Goal: Task Accomplishment & Management: Use online tool/utility

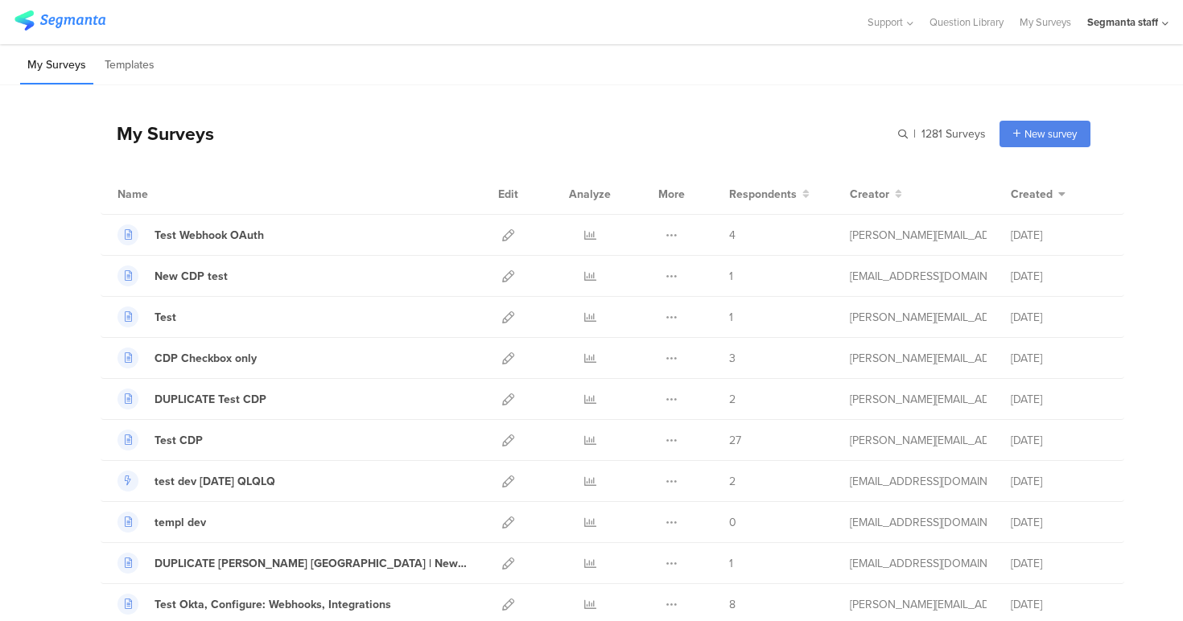
click at [430, 139] on div "My Surveys | 1281 Surveys New survey Start from scratch Choose from templates" at bounding box center [596, 133] width 990 height 64
click at [574, 115] on div "My Surveys | 1281 Surveys New survey Start from scratch Choose from templates" at bounding box center [596, 133] width 990 height 64
click at [1115, 9] on div "Segmanta staff" at bounding box center [1127, 22] width 81 height 44
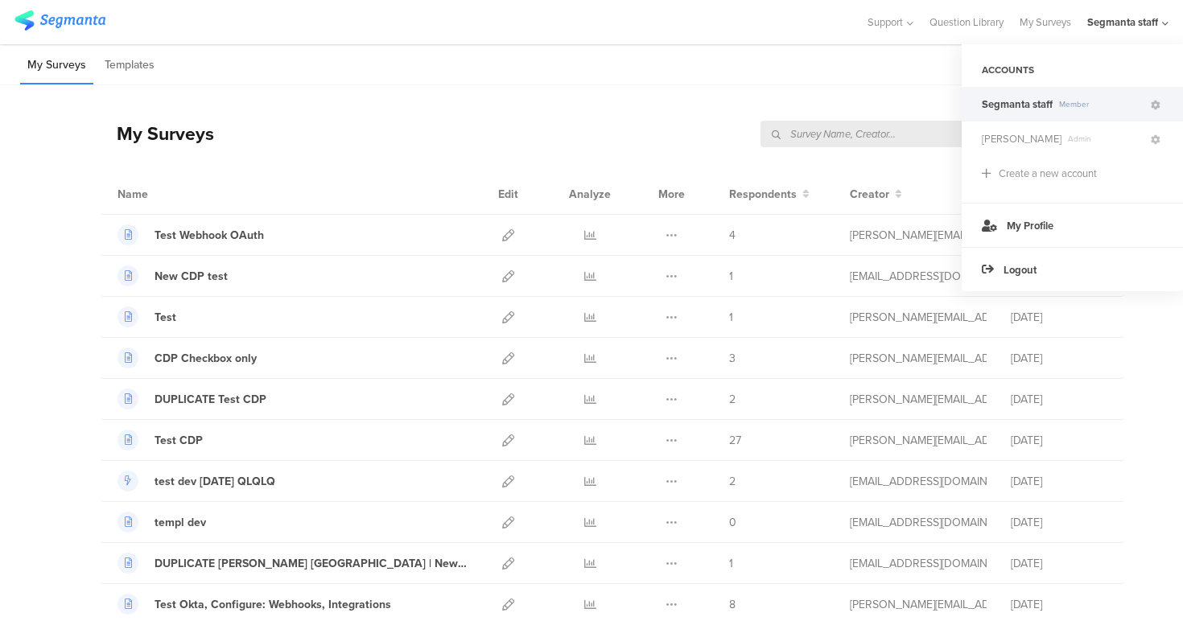
click at [756, 79] on div "My Surveys Templates" at bounding box center [591, 64] width 1183 height 41
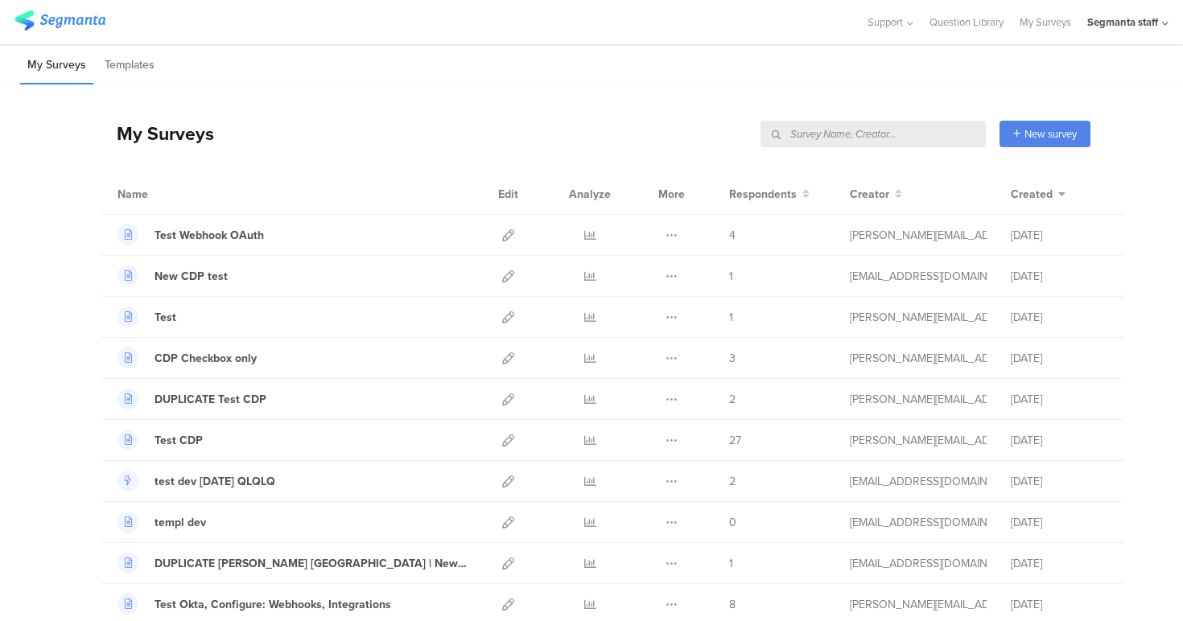
click at [1027, 138] on span "New survey" at bounding box center [1050, 133] width 52 height 15
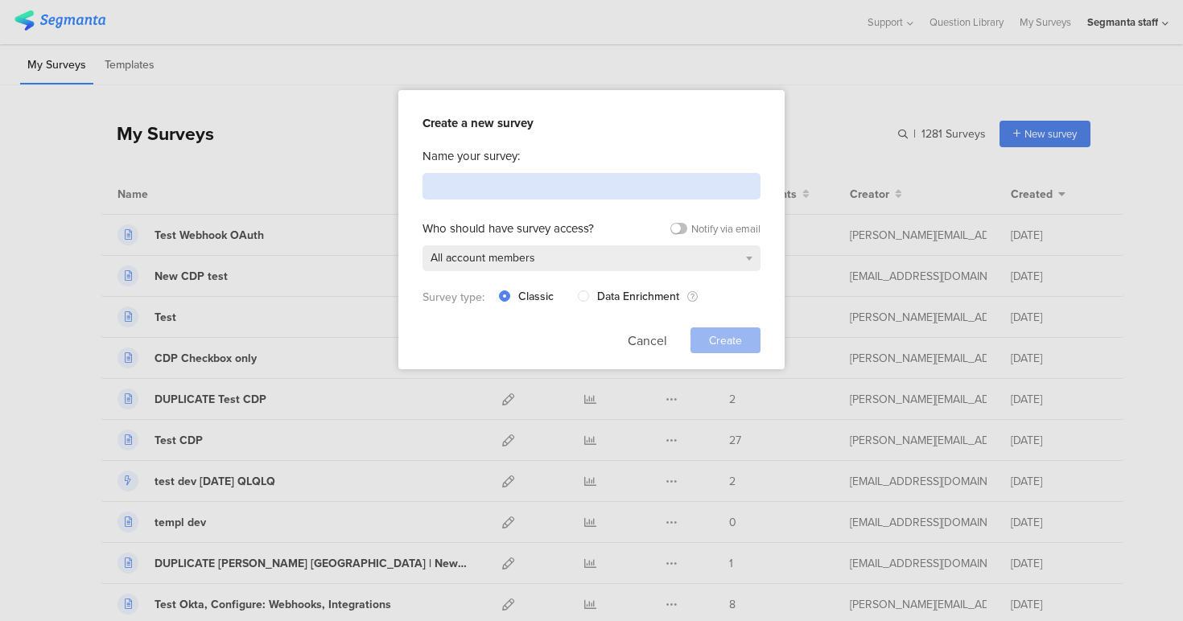
click at [601, 193] on input at bounding box center [591, 186] width 338 height 27
type input "Test Survey Meta Export"
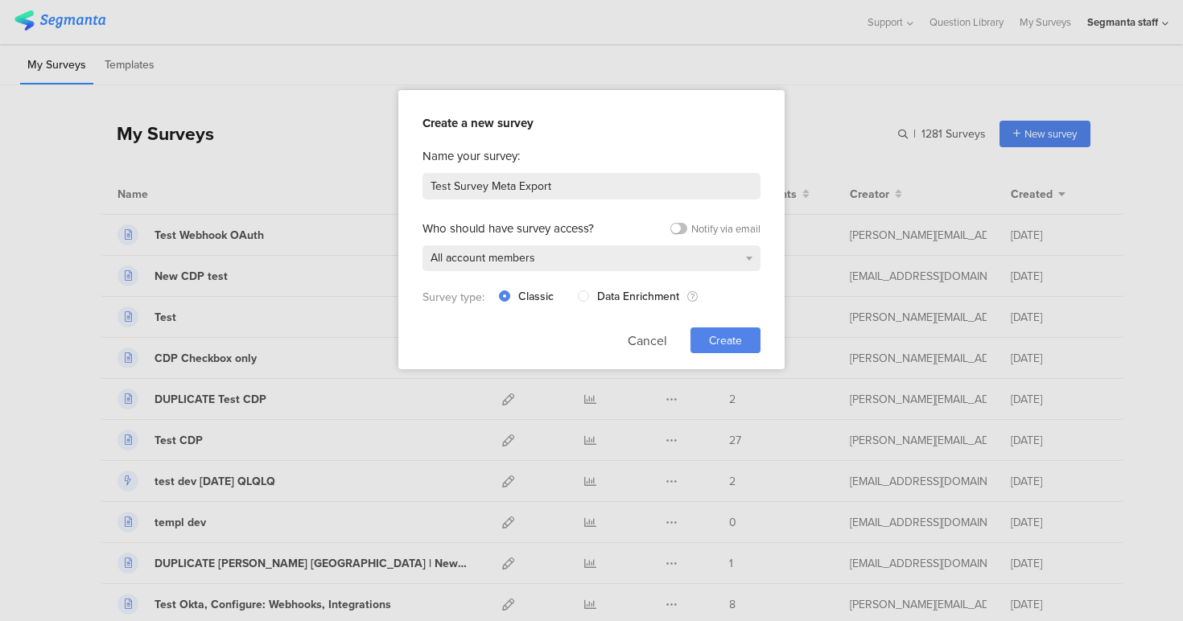
click at [728, 350] on div "Create" at bounding box center [725, 340] width 70 height 26
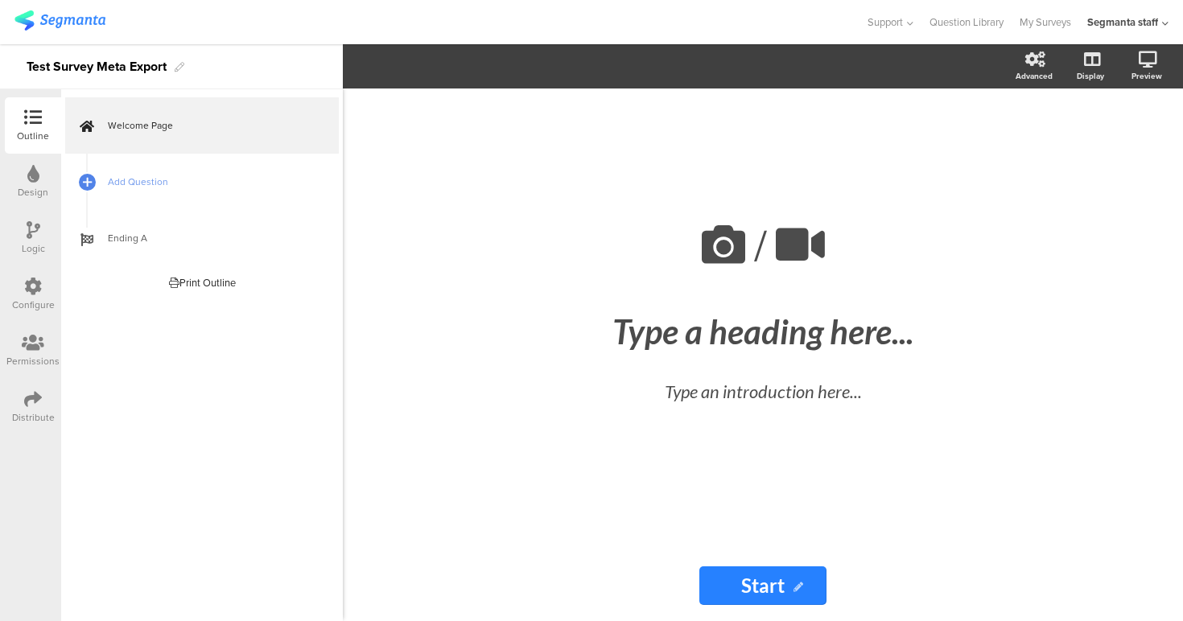
click at [27, 390] on icon at bounding box center [33, 399] width 18 height 18
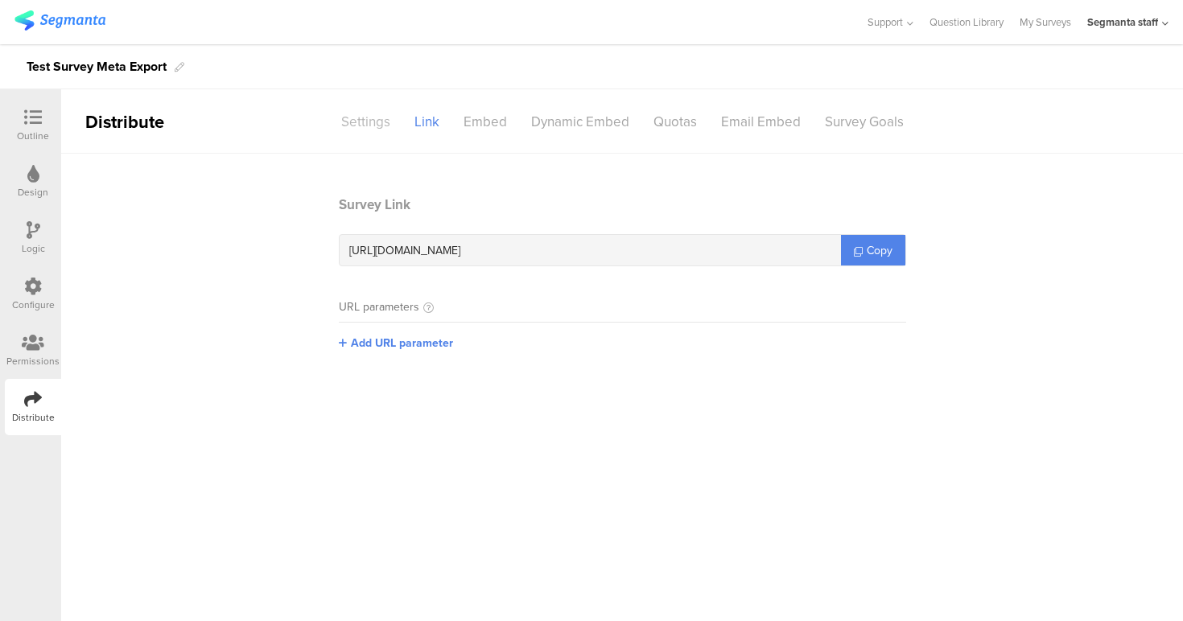
click at [369, 117] on div "Settings" at bounding box center [365, 122] width 73 height 28
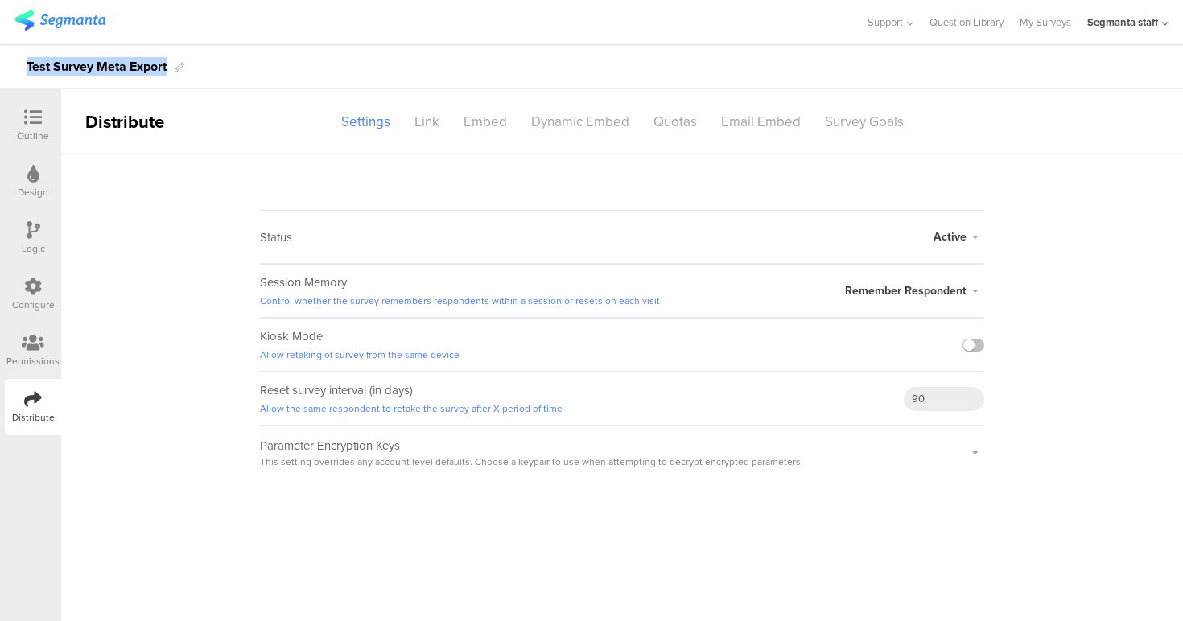
drag, startPoint x: 25, startPoint y: 67, endPoint x: 168, endPoint y: 69, distance: 143.2
click at [168, 69] on div "Test Survey Meta Export" at bounding box center [591, 66] width 1183 height 45
copy div "Test Survey Meta Export"
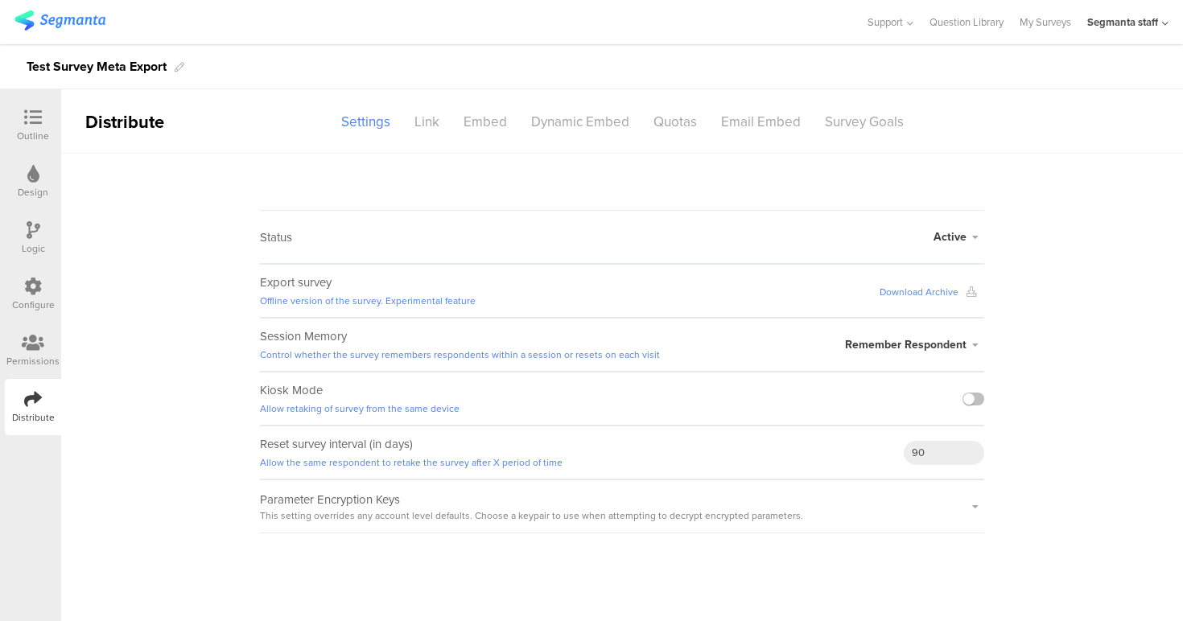
click at [914, 294] on link "Download Archive" at bounding box center [931, 292] width 105 height 14
click at [1047, 346] on sg-survey-status-editor "Status Active Active Closed Schedule Start Date: End Date: Save Cancel Export s…" at bounding box center [622, 344] width 1122 height 380
